Goal: Task Accomplishment & Management: Manage account settings

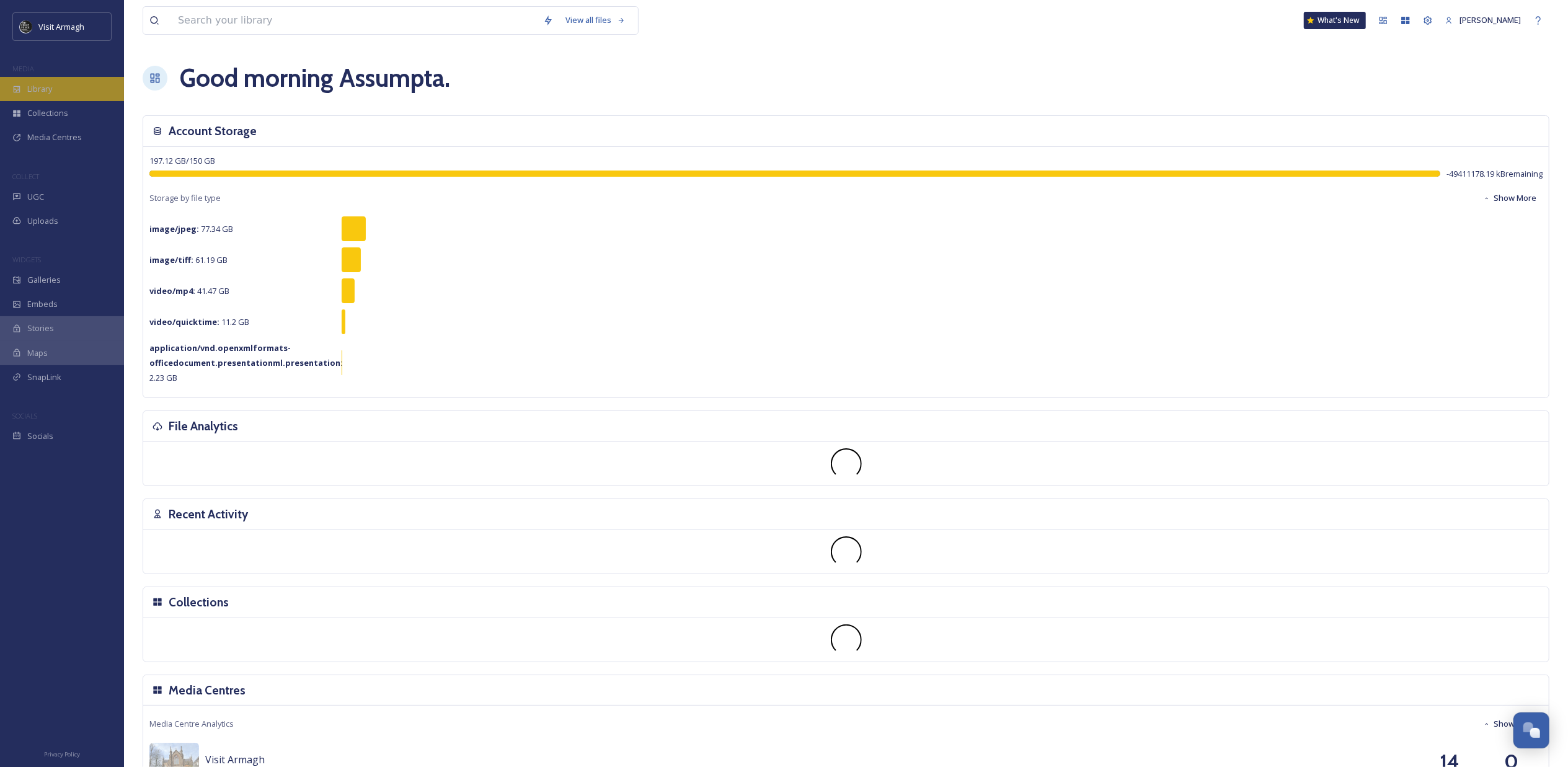
click at [41, 85] on span "Library" at bounding box center [40, 88] width 25 height 12
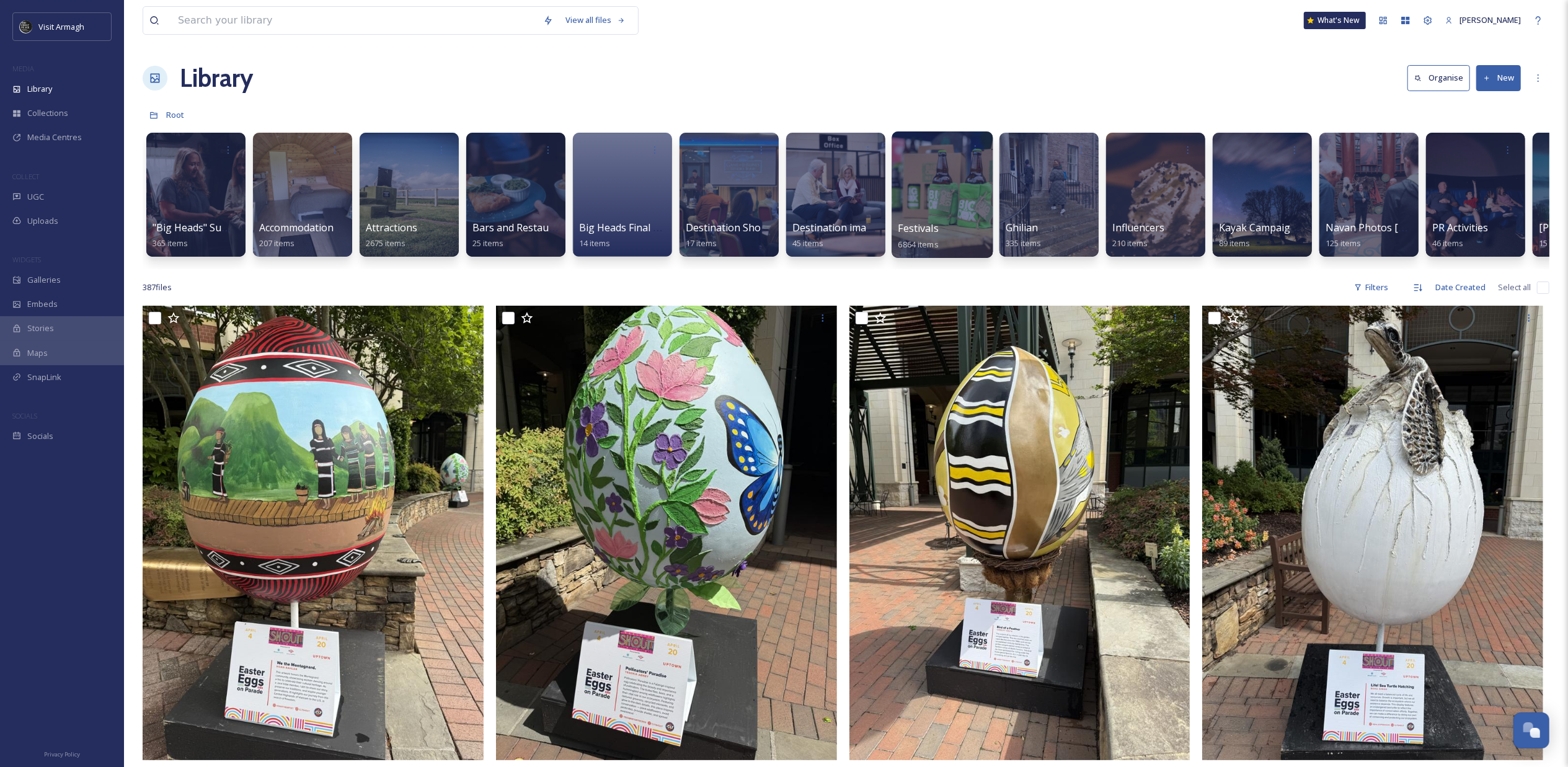
click at [925, 214] on div at bounding box center [942, 195] width 101 height 127
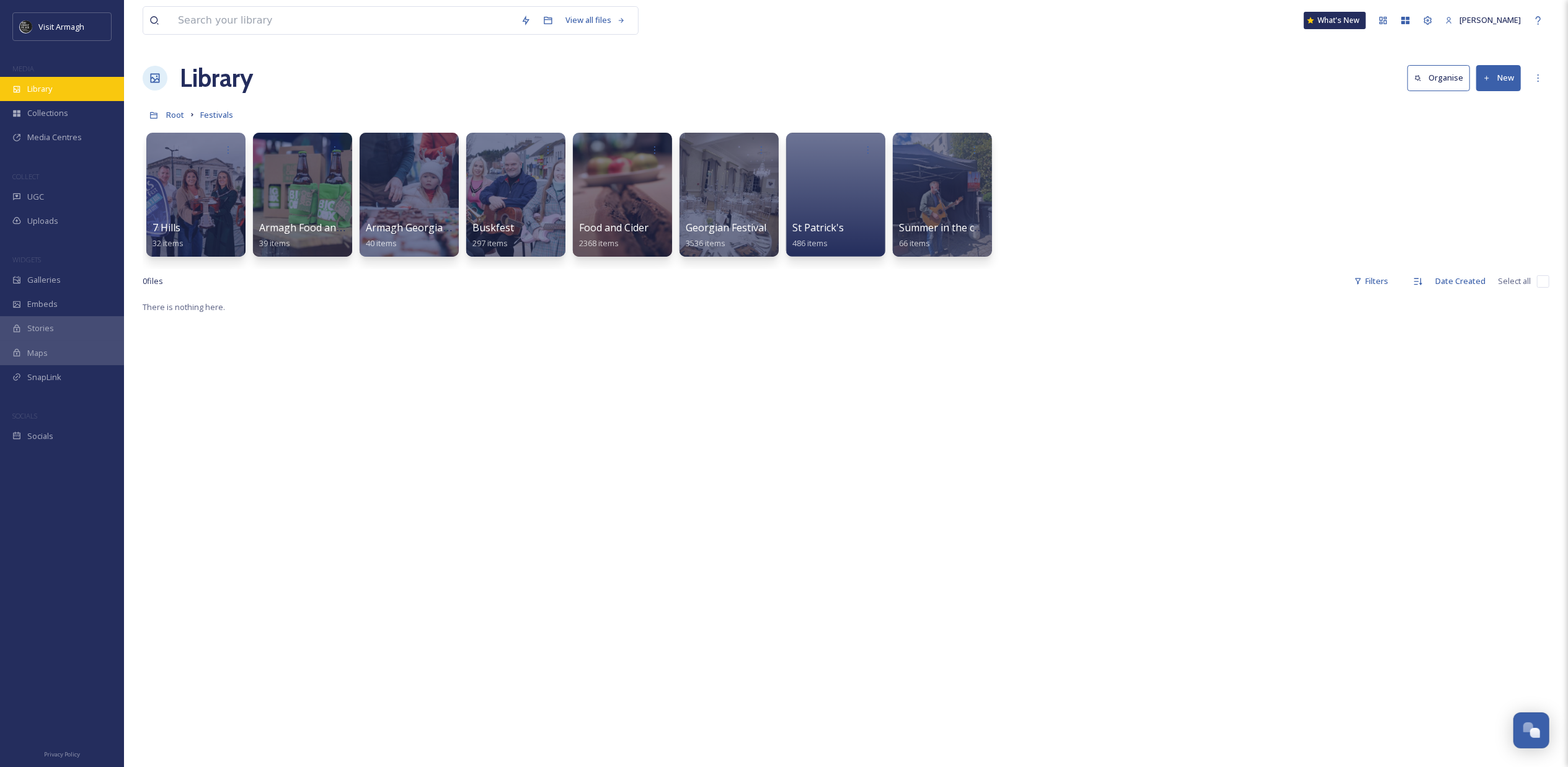
click at [66, 85] on div "Library" at bounding box center [62, 88] width 124 height 24
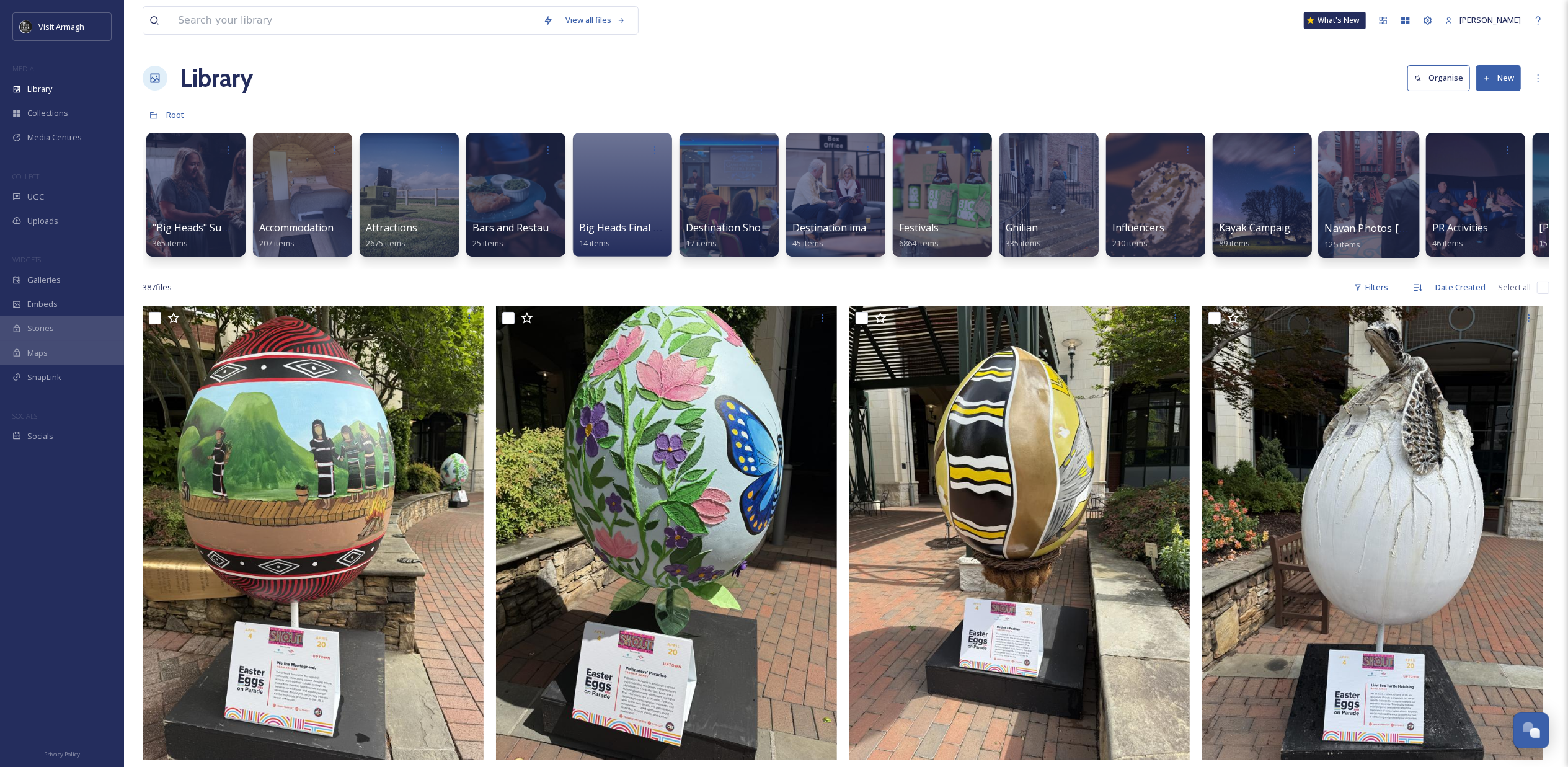
click at [1369, 175] on div at bounding box center [1368, 195] width 101 height 127
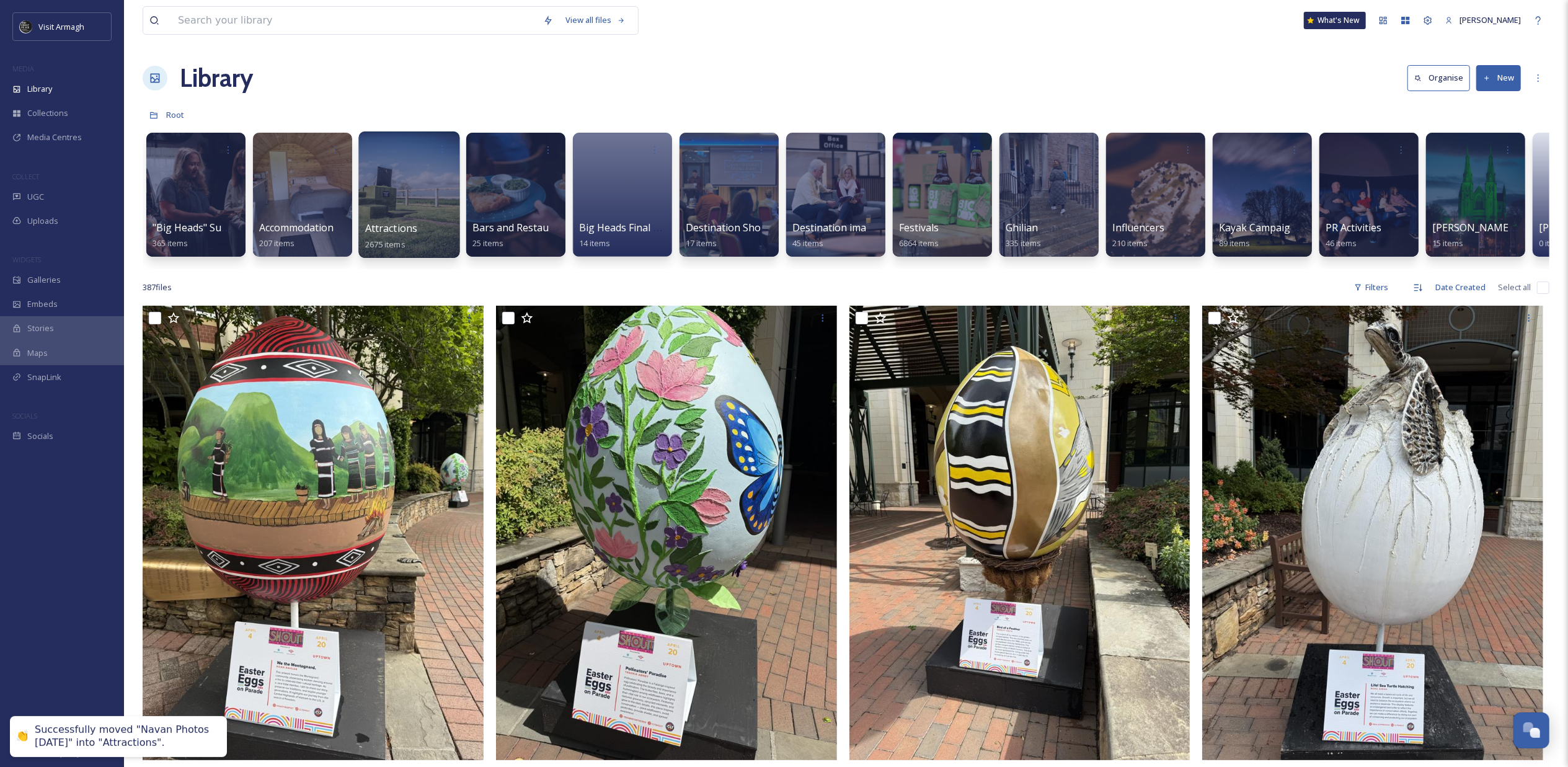
click at [392, 197] on div at bounding box center [409, 195] width 101 height 127
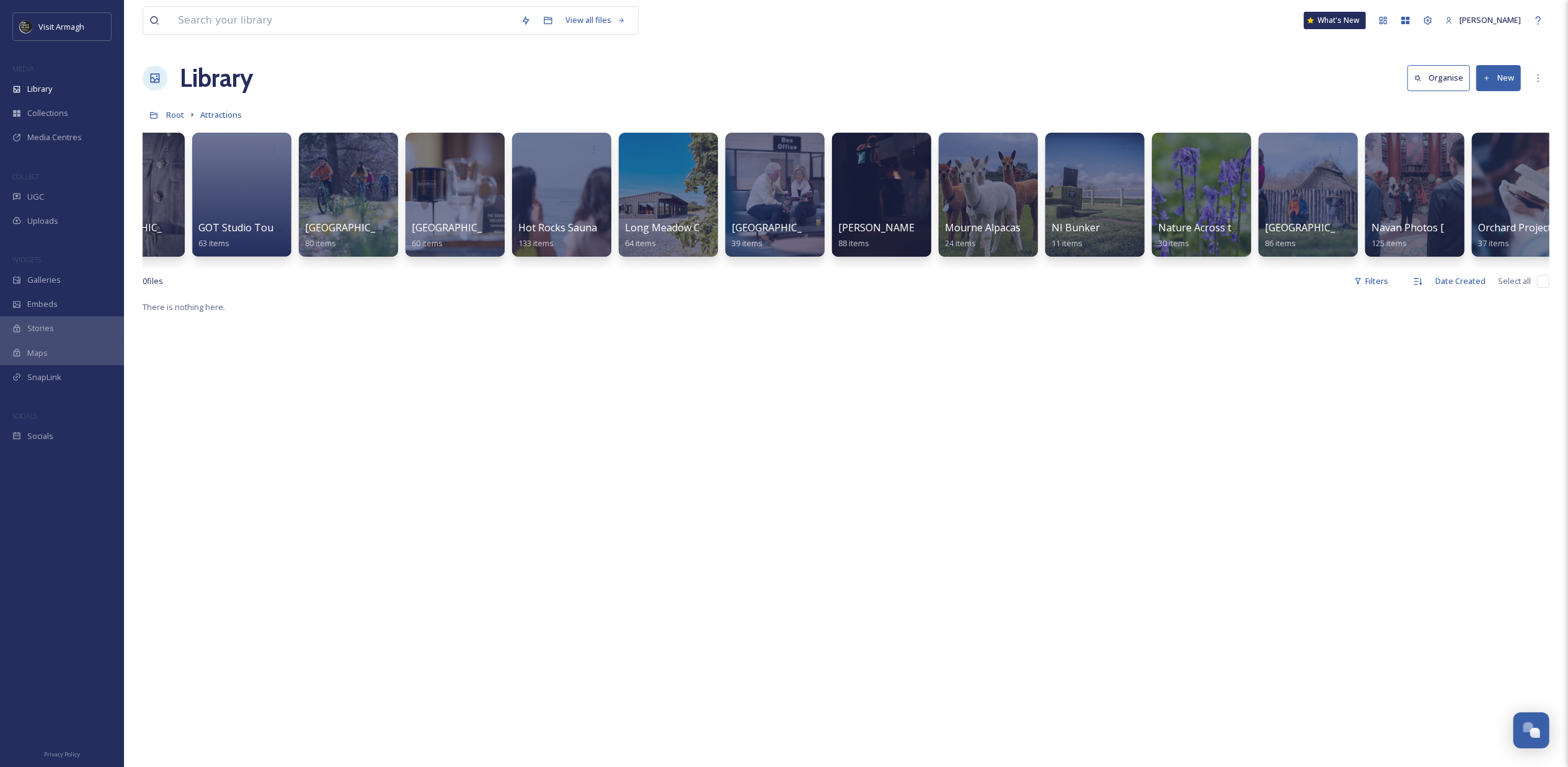
scroll to position [0, 2032]
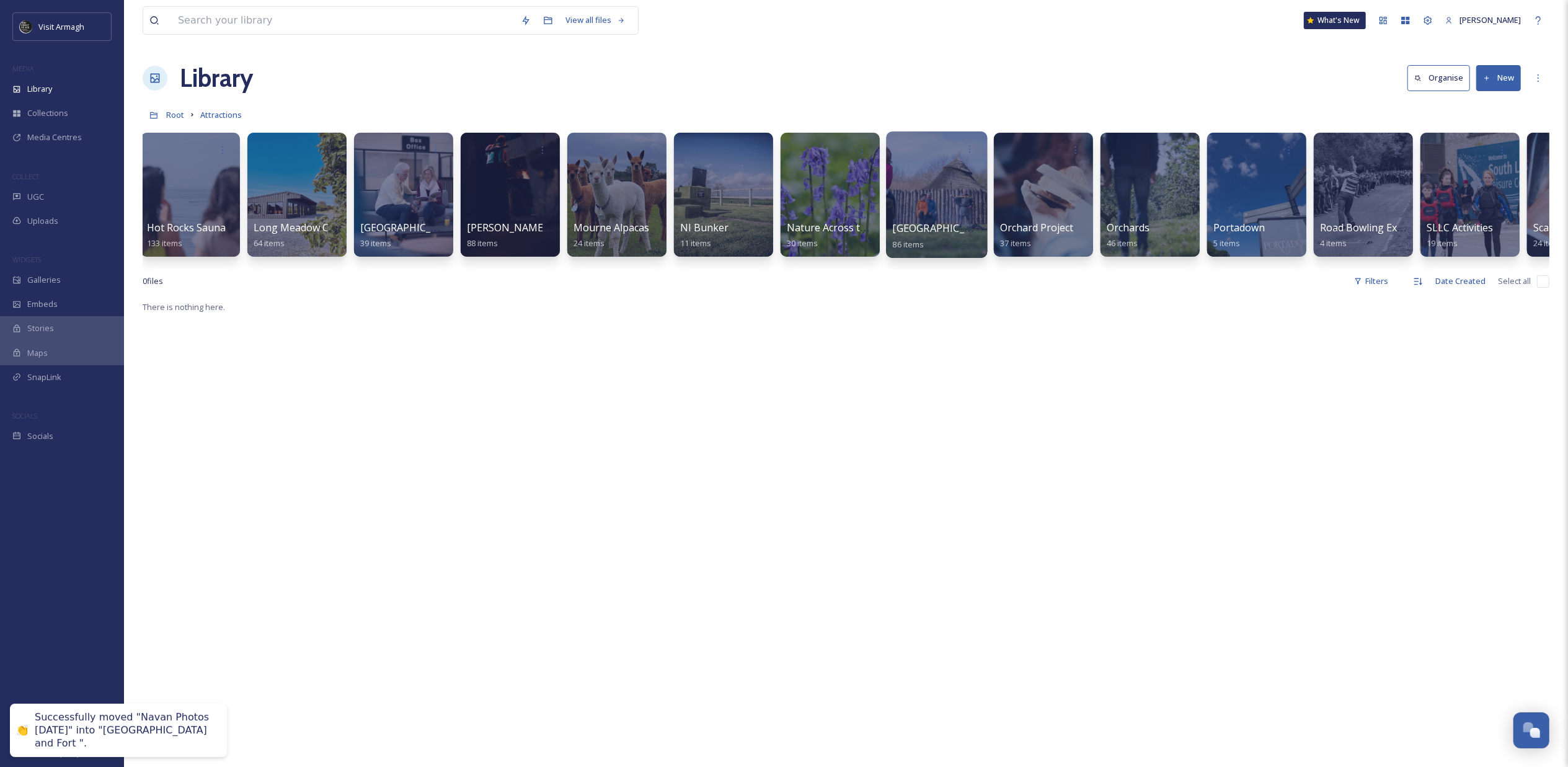
click at [918, 186] on div at bounding box center [936, 195] width 101 height 127
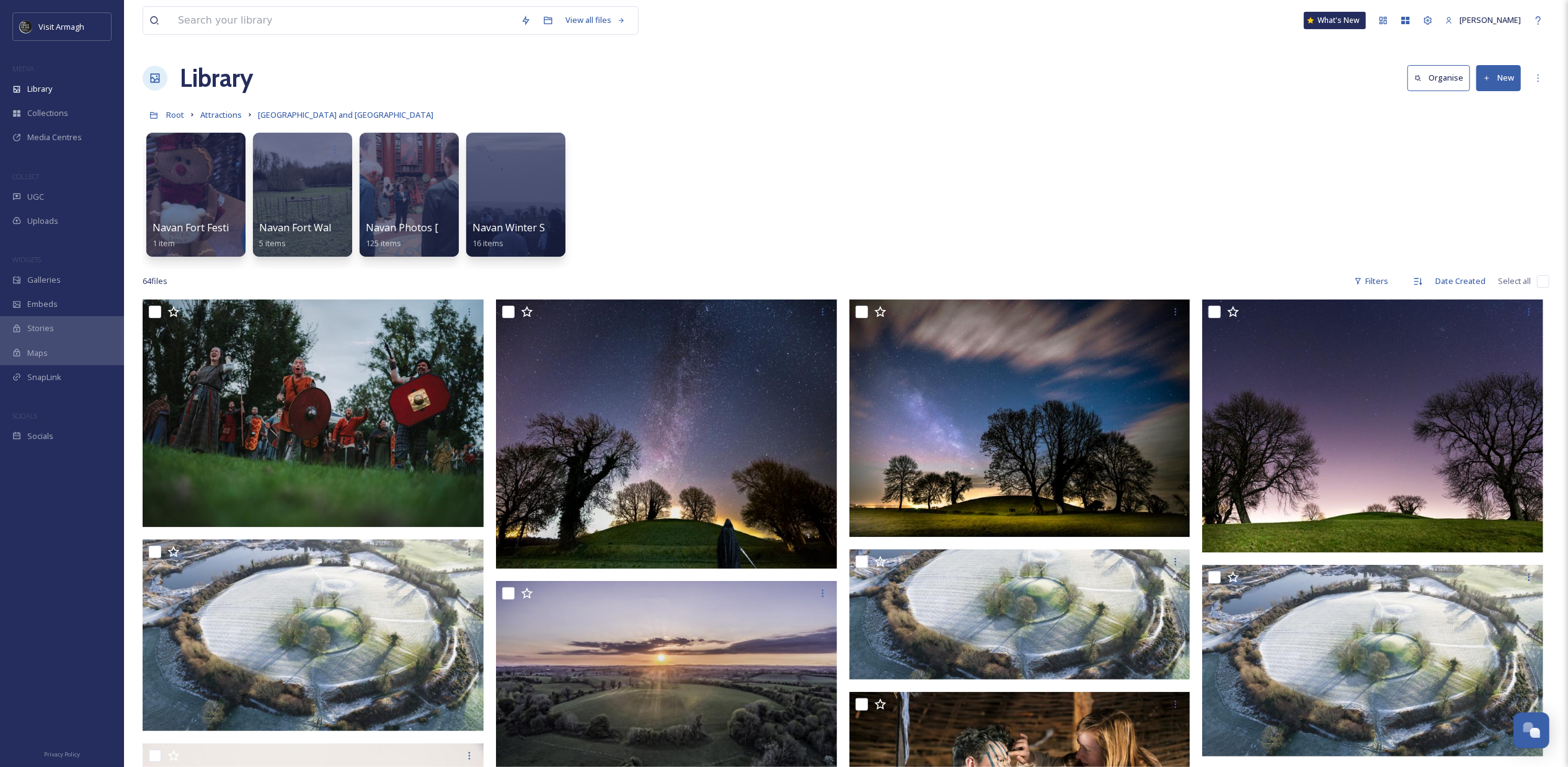
click at [1494, 73] on button "New" at bounding box center [1498, 77] width 45 height 25
click at [1484, 151] on span "Folder" at bounding box center [1484, 155] width 23 height 12
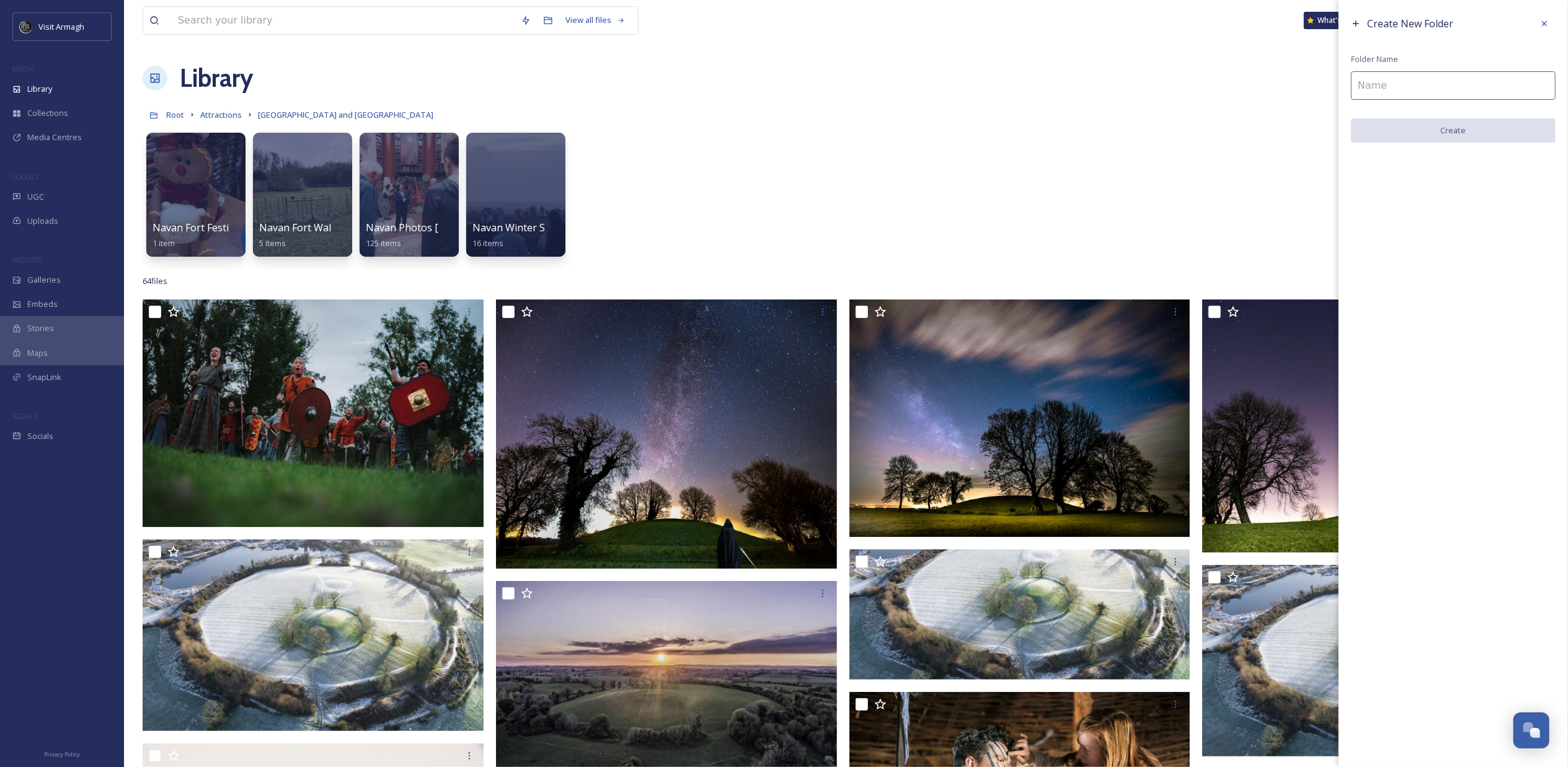
click at [1440, 85] on input at bounding box center [1453, 85] width 204 height 28
type input "Wickerman Festival 2025"
click at [1424, 128] on button "Create" at bounding box center [1453, 131] width 204 height 25
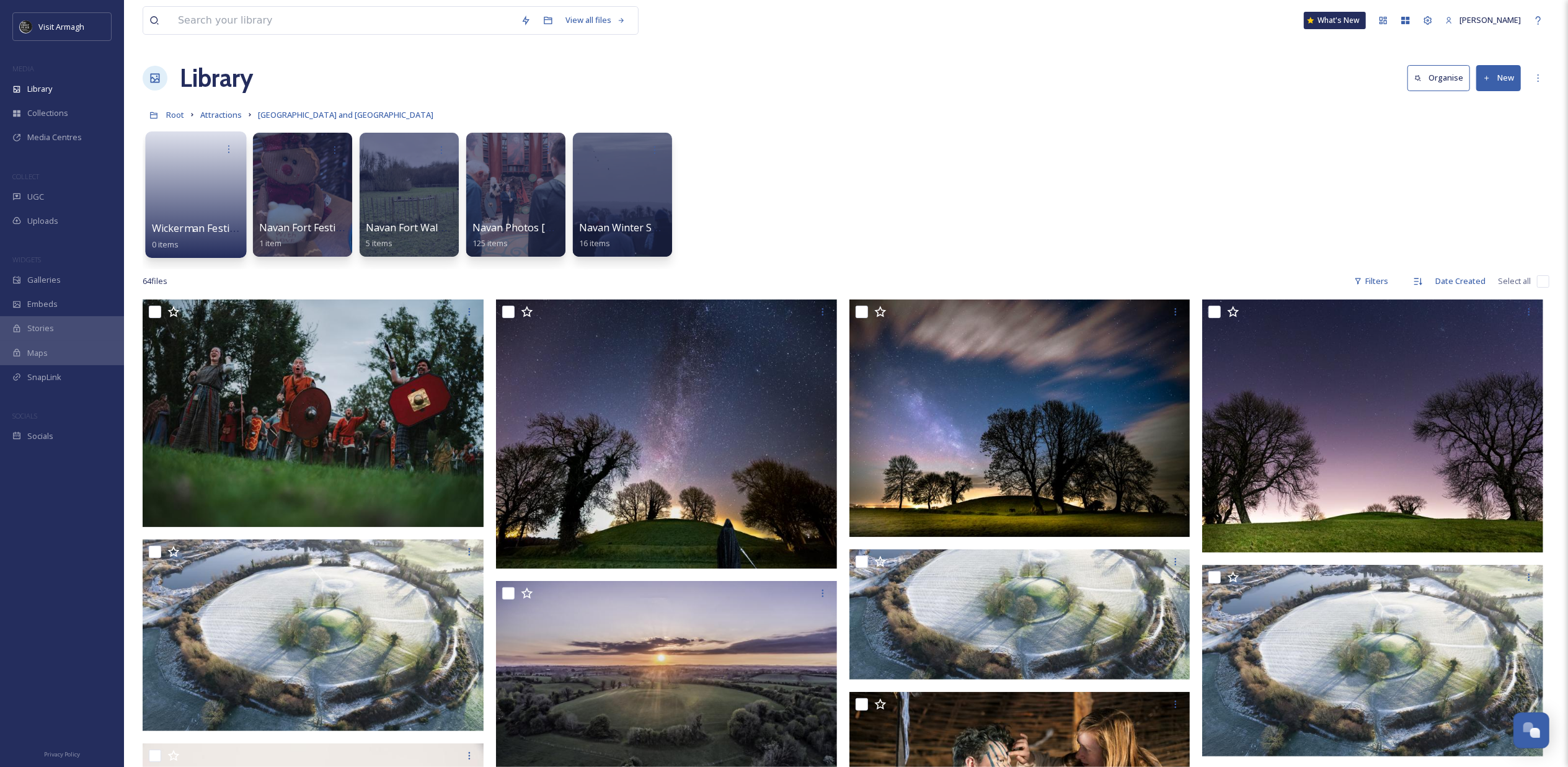
click at [196, 171] on link at bounding box center [196, 190] width 88 height 60
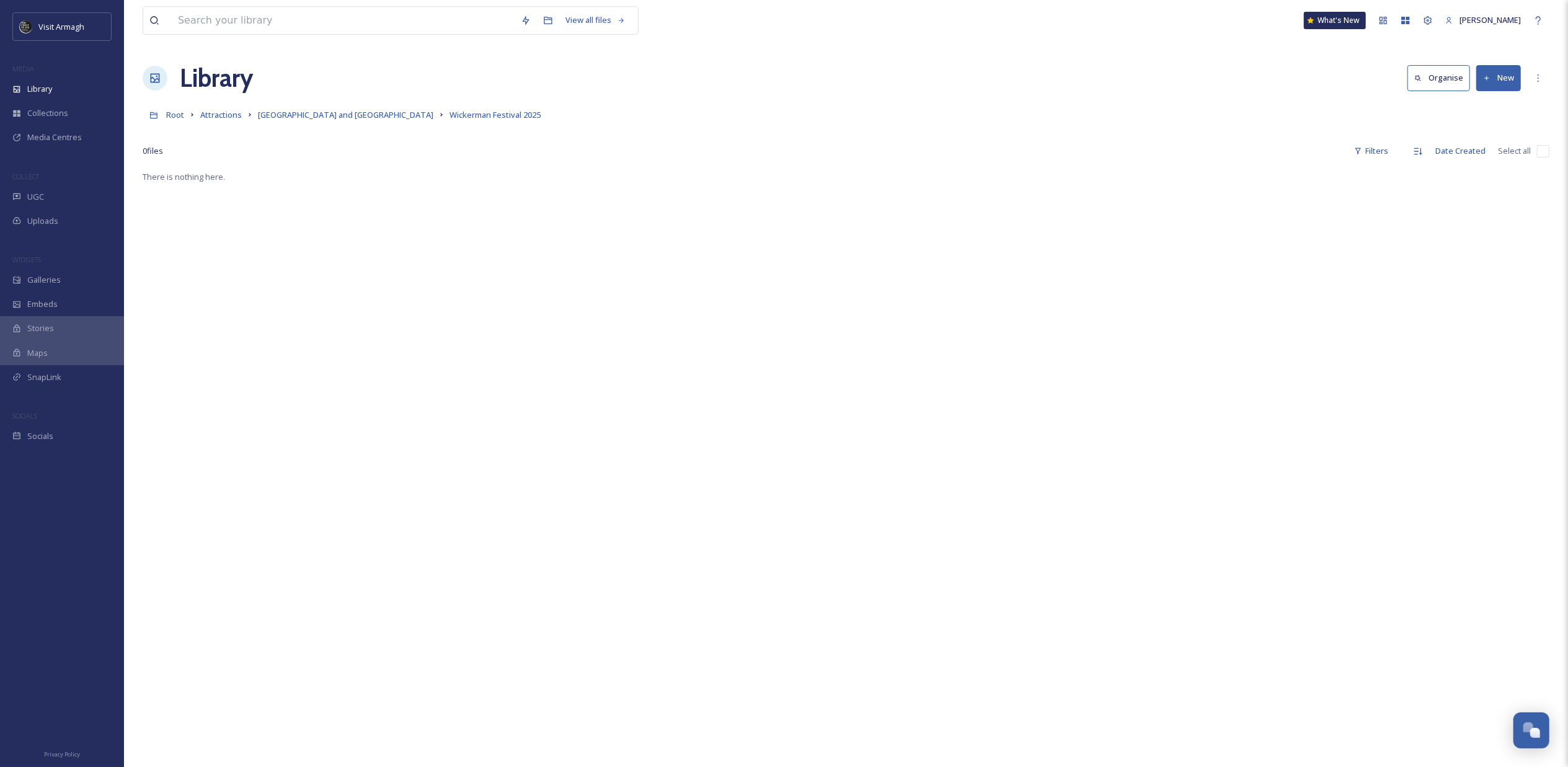
click at [1491, 70] on button "New" at bounding box center [1498, 77] width 45 height 25
click at [1492, 153] on span "Folder" at bounding box center [1484, 155] width 23 height 12
click at [1397, 81] on input at bounding box center [1453, 85] width 204 height 28
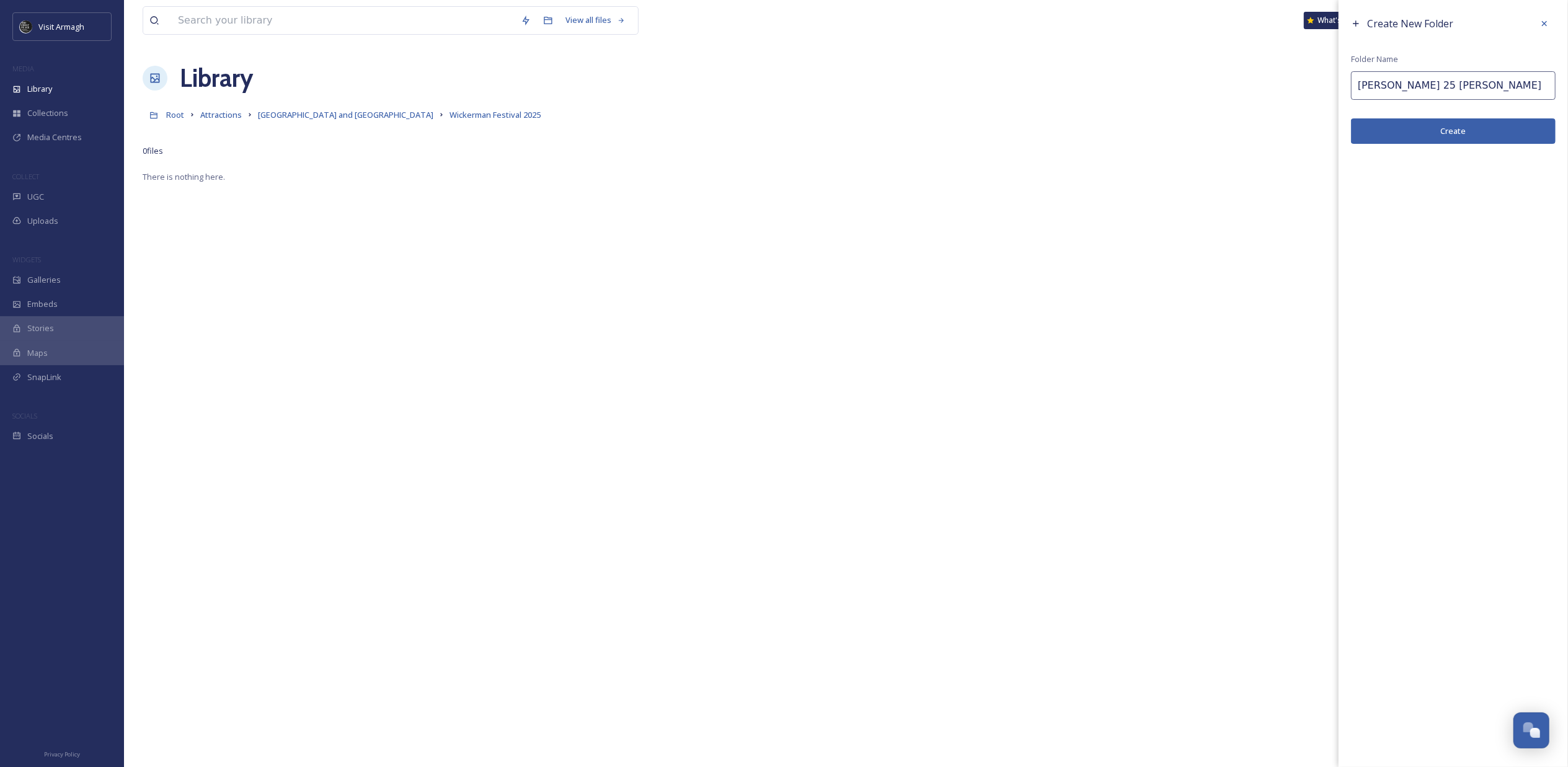
type input "Wickerman 25 Patrick Hughes"
click at [1447, 125] on button "Create" at bounding box center [1453, 131] width 204 height 25
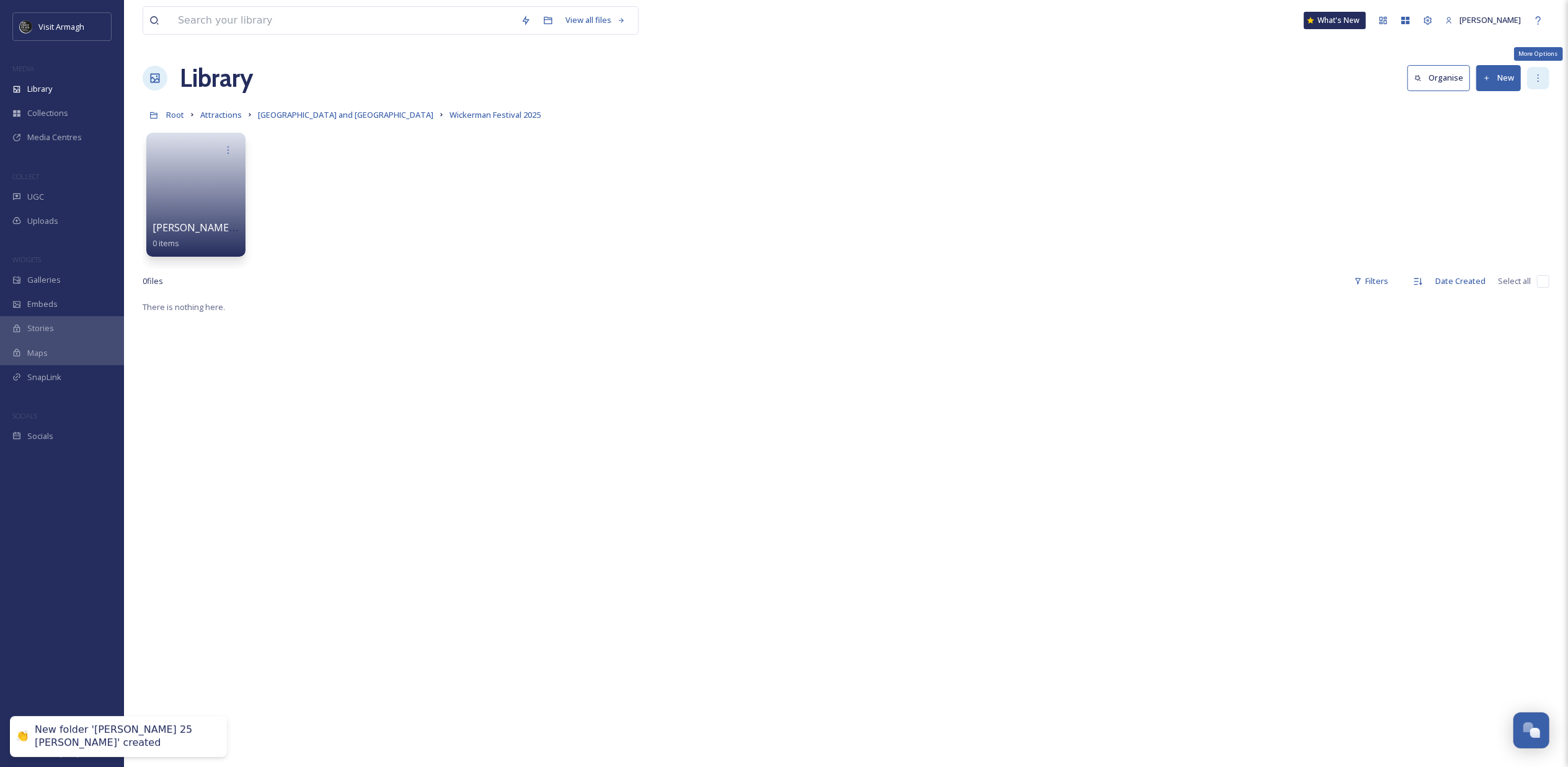
click at [1539, 79] on icon at bounding box center [1538, 77] width 10 height 10
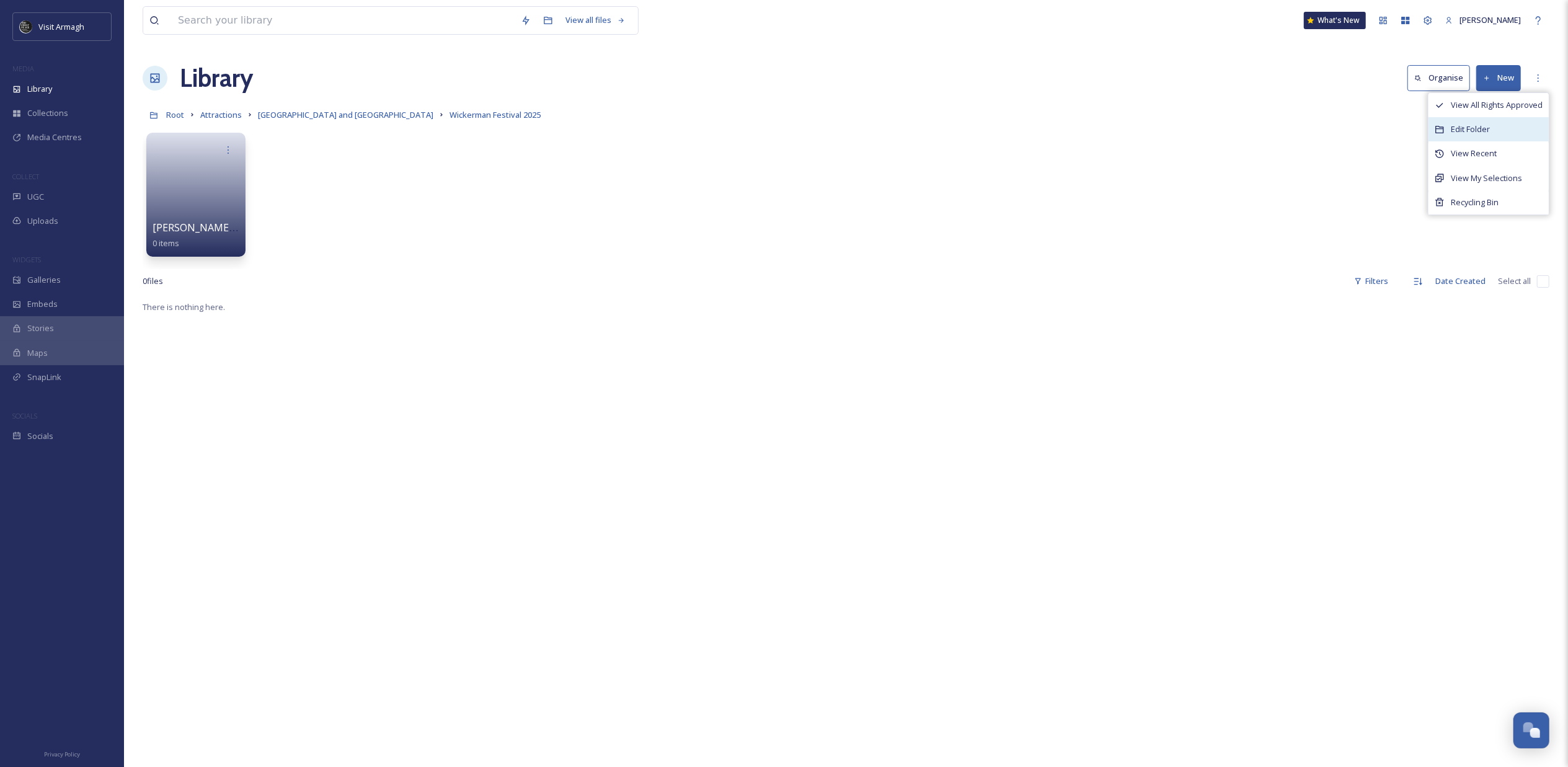
click at [1469, 121] on div "Edit Folder" at bounding box center [1489, 129] width 121 height 24
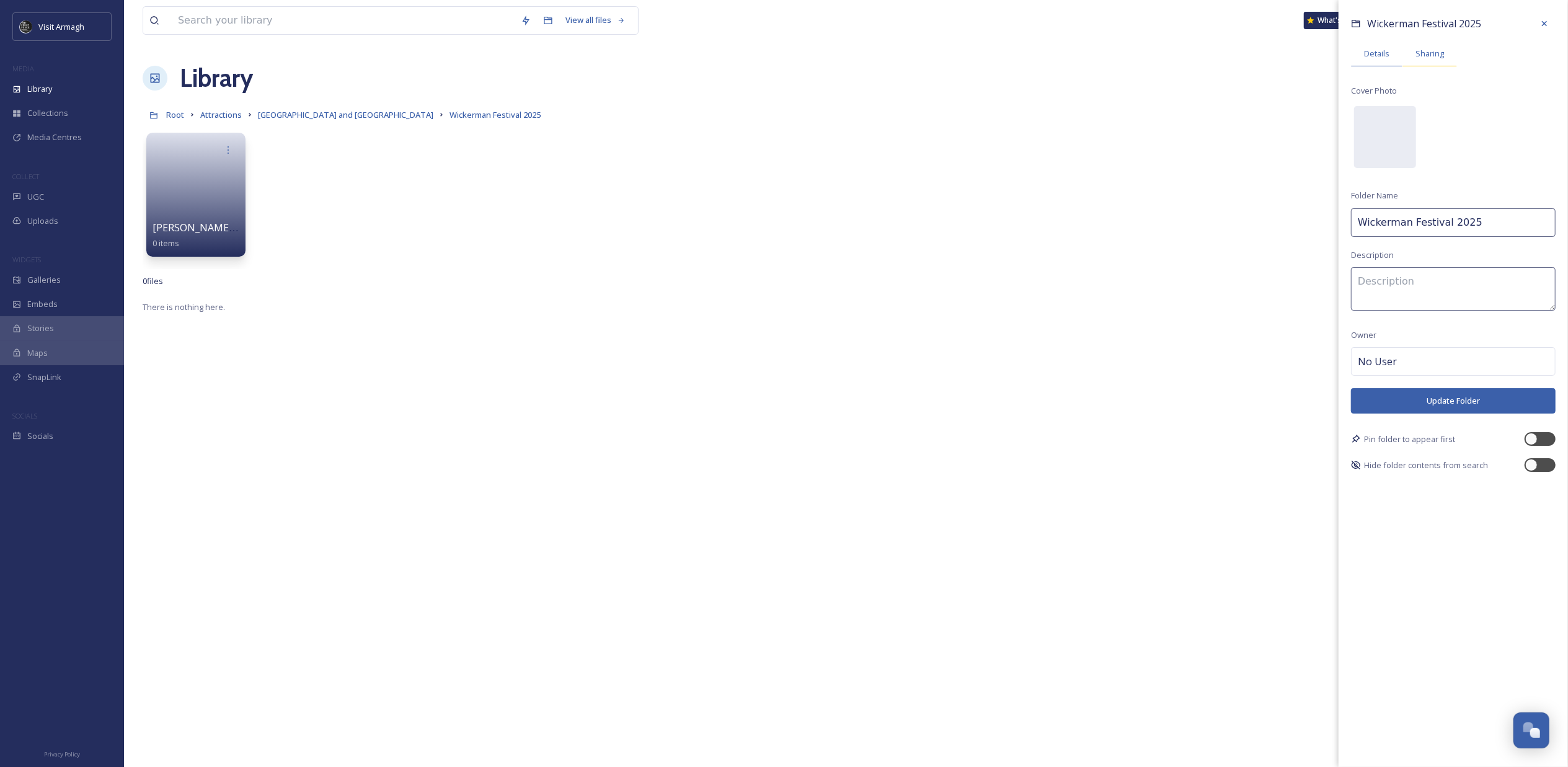
click at [1432, 49] on span "Sharing" at bounding box center [1429, 53] width 28 height 12
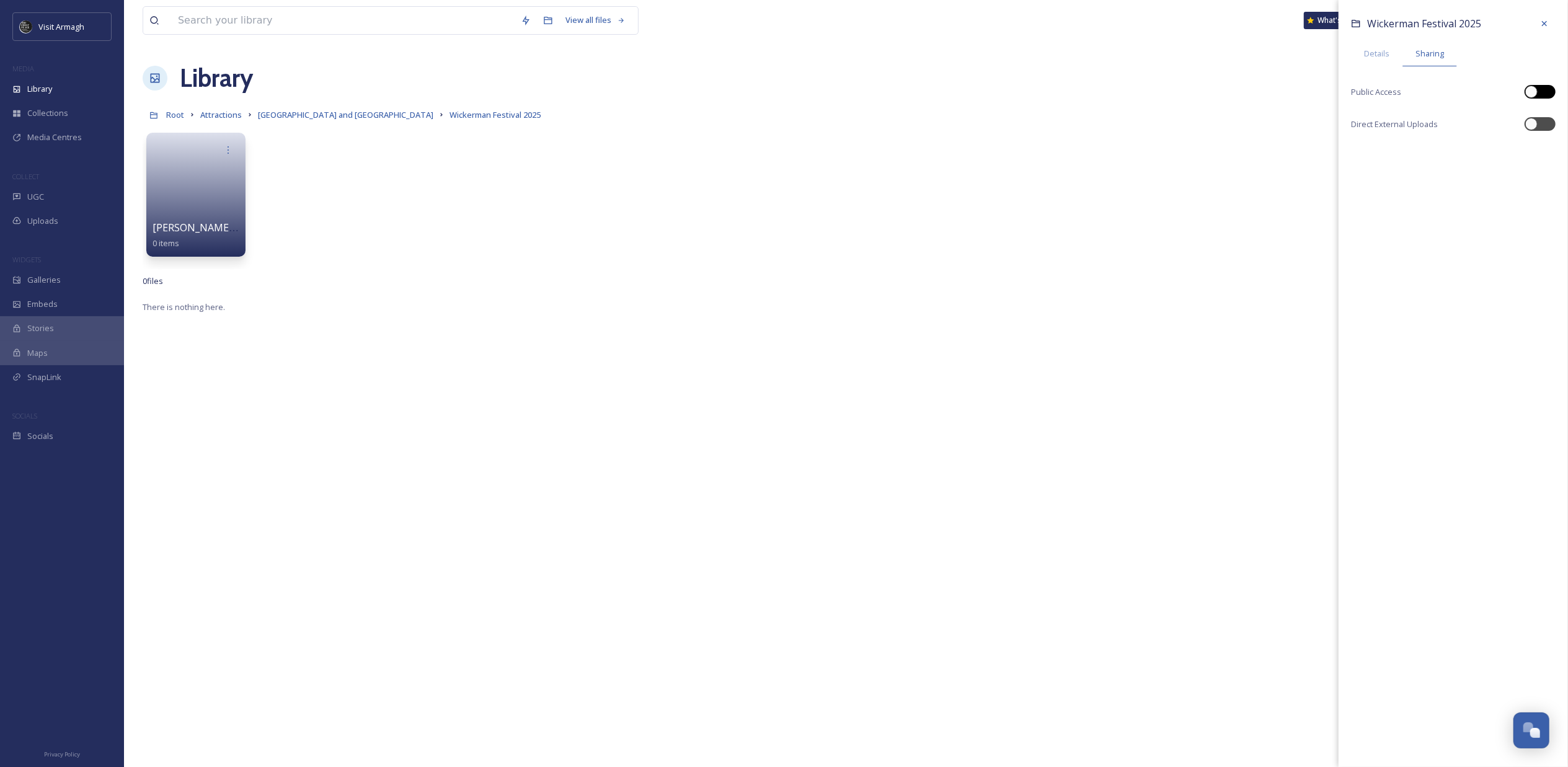
click at [1548, 92] on div at bounding box center [1547, 92] width 6 height 6
checkbox input "true"
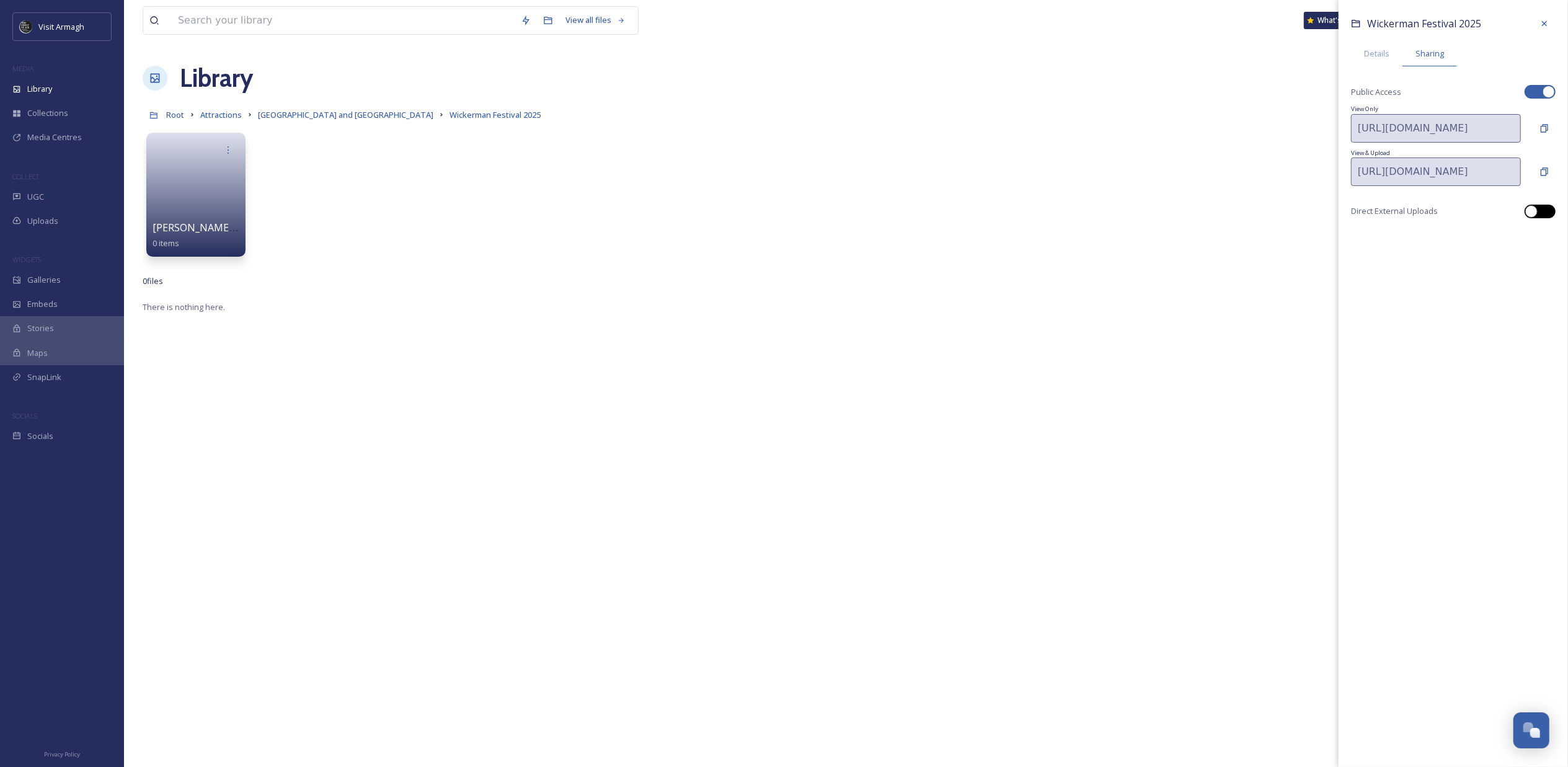
click at [1545, 209] on div at bounding box center [1547, 211] width 6 height 6
click at [1541, 165] on div "Copy Link" at bounding box center [1545, 171] width 23 height 23
click at [1530, 209] on div at bounding box center [1534, 211] width 9 height 6
checkbox input "false"
click at [1545, 171] on icon at bounding box center [1545, 171] width 10 height 10
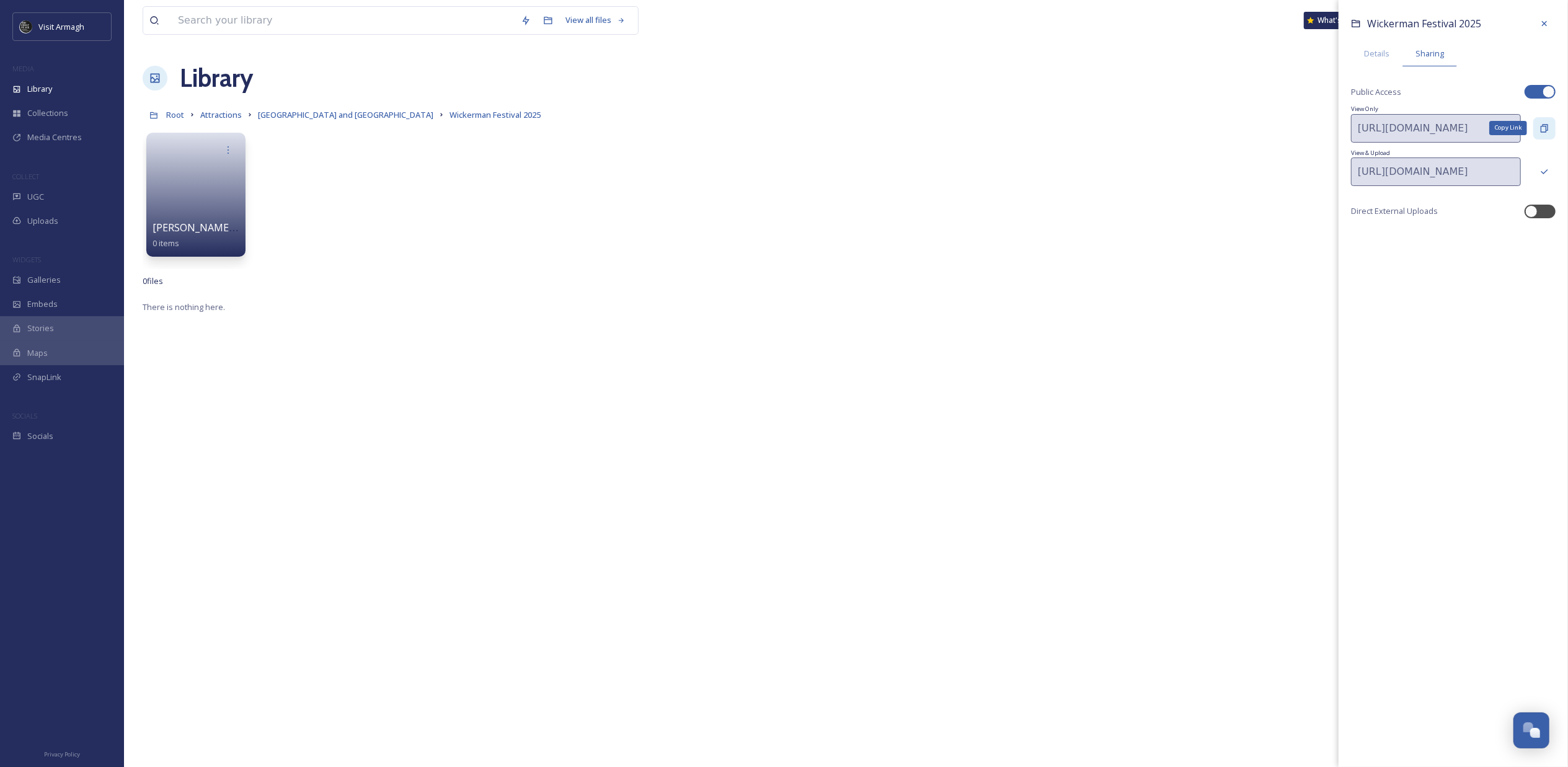
click at [1541, 127] on icon at bounding box center [1545, 128] width 10 height 10
